Goal: Communication & Community: Share content

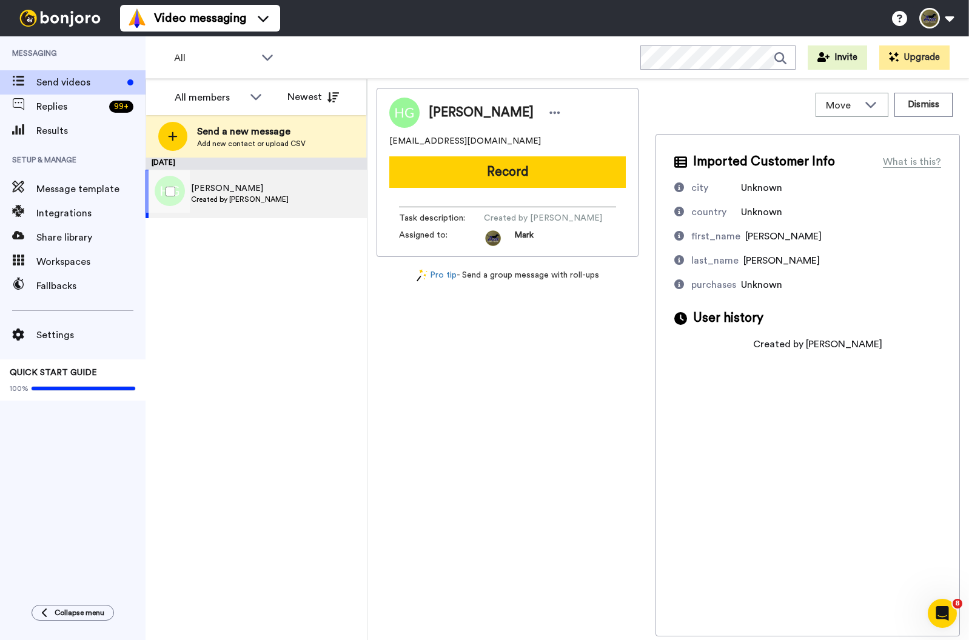
click at [261, 194] on span "[PERSON_NAME]" at bounding box center [240, 189] width 98 height 12
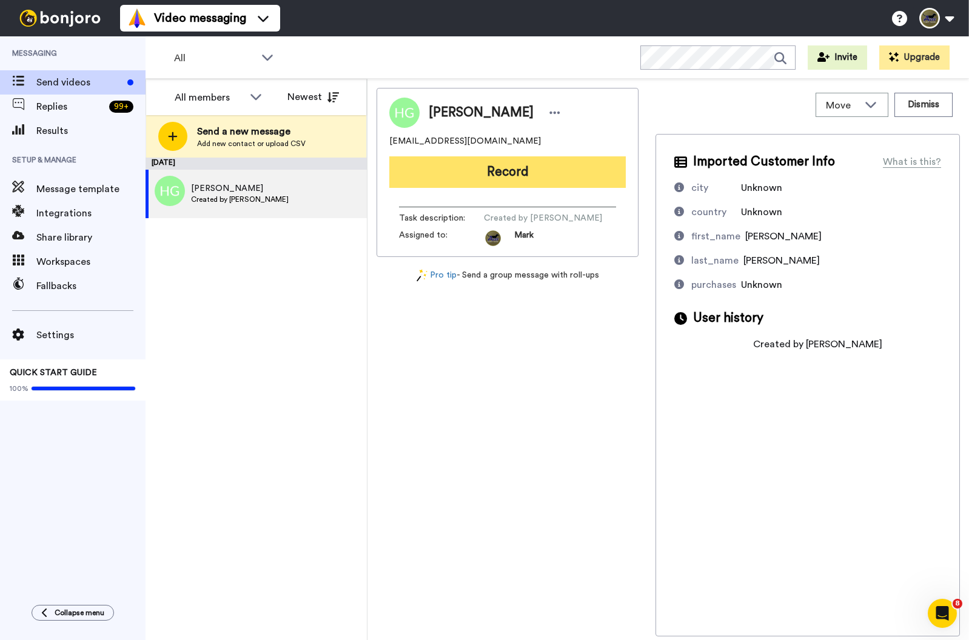
click at [517, 163] on button "Record" at bounding box center [507, 172] width 237 height 32
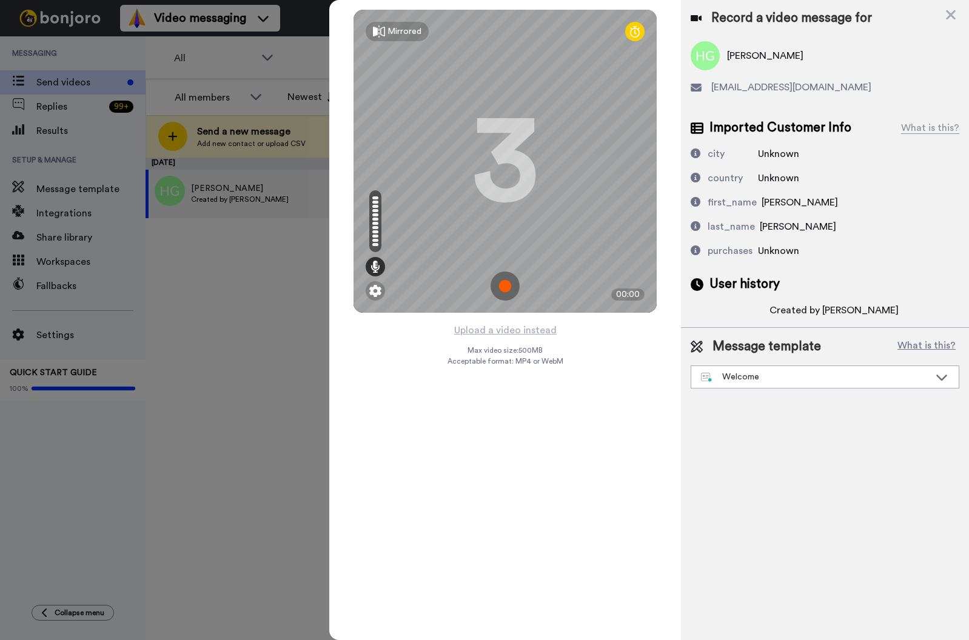
click at [504, 285] on img at bounding box center [505, 286] width 29 height 29
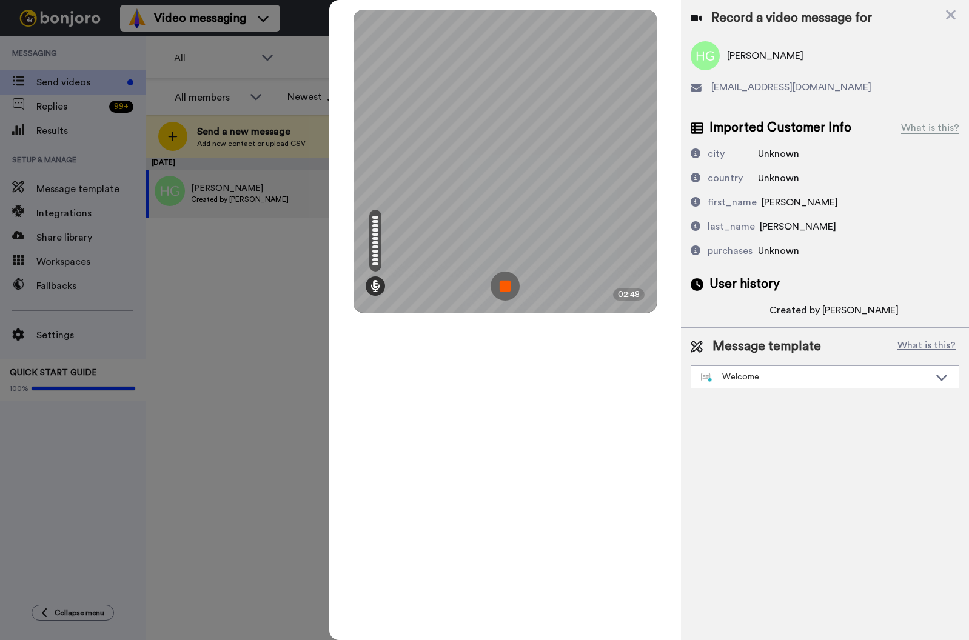
click at [506, 287] on img at bounding box center [505, 286] width 29 height 29
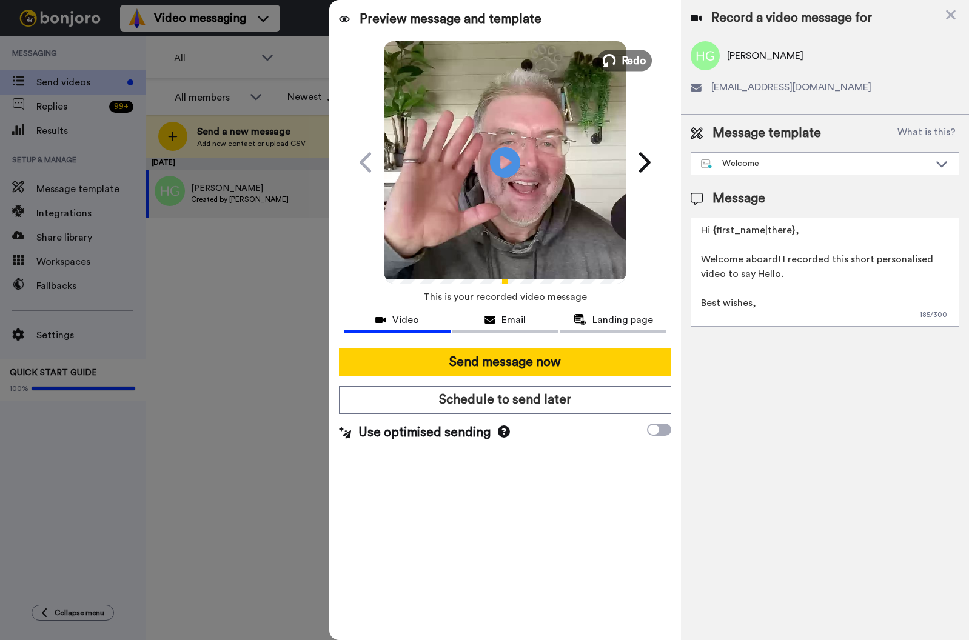
click at [615, 67] on button "Redo" at bounding box center [624, 60] width 55 height 21
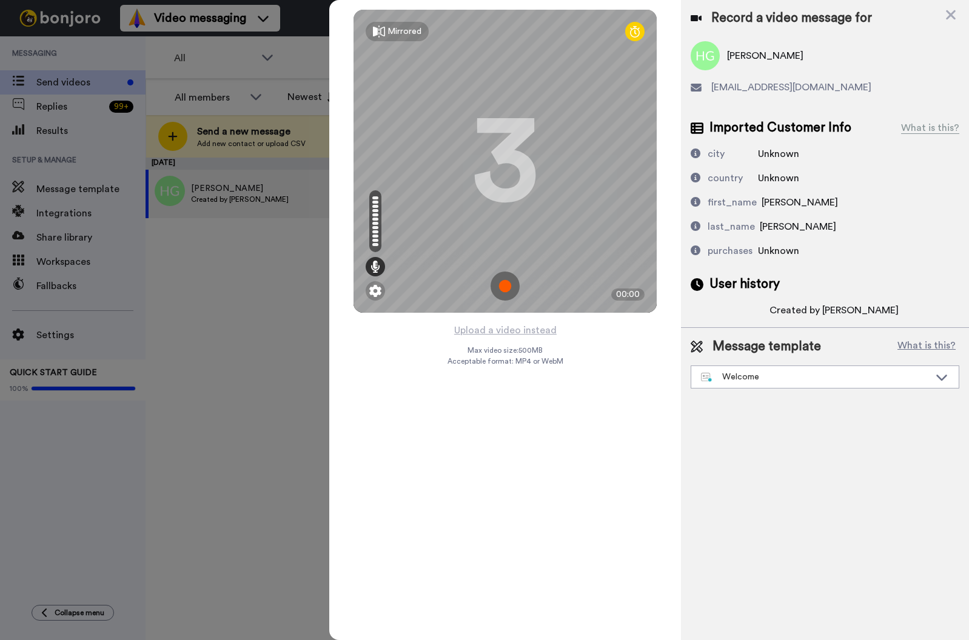
click at [504, 281] on img at bounding box center [505, 286] width 29 height 29
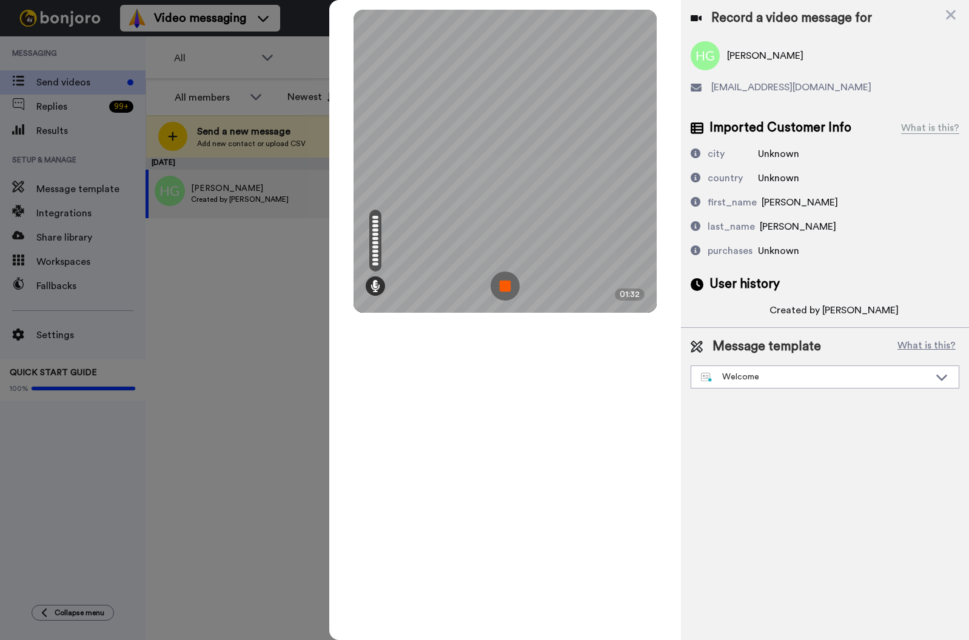
click at [497, 283] on img at bounding box center [505, 286] width 29 height 29
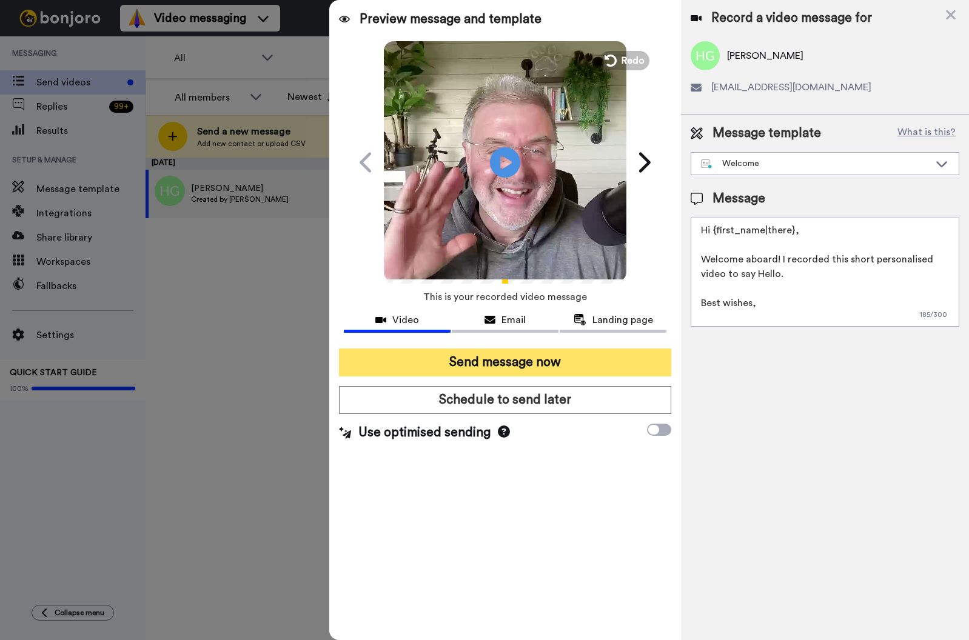
click at [534, 290] on button "Send message now" at bounding box center [505, 363] width 332 height 28
